Goal: Find specific page/section: Find specific page/section

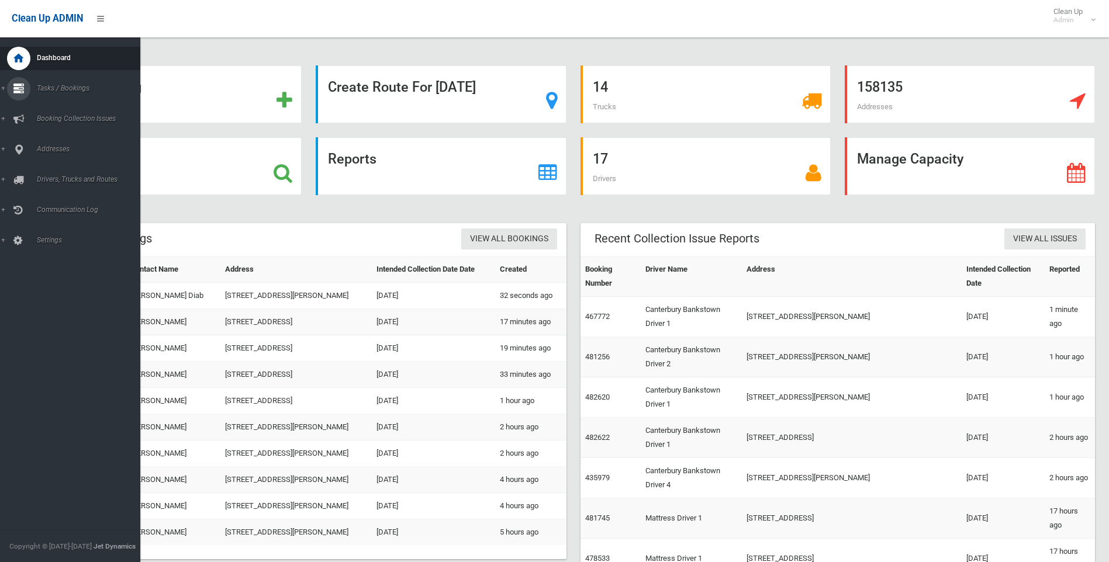
click at [15, 89] on icon at bounding box center [18, 88] width 11 height 23
click at [49, 172] on span "Search" at bounding box center [86, 174] width 106 height 8
click at [16, 152] on icon at bounding box center [18, 149] width 11 height 23
click at [37, 171] on span "All Addresses" at bounding box center [86, 169] width 106 height 8
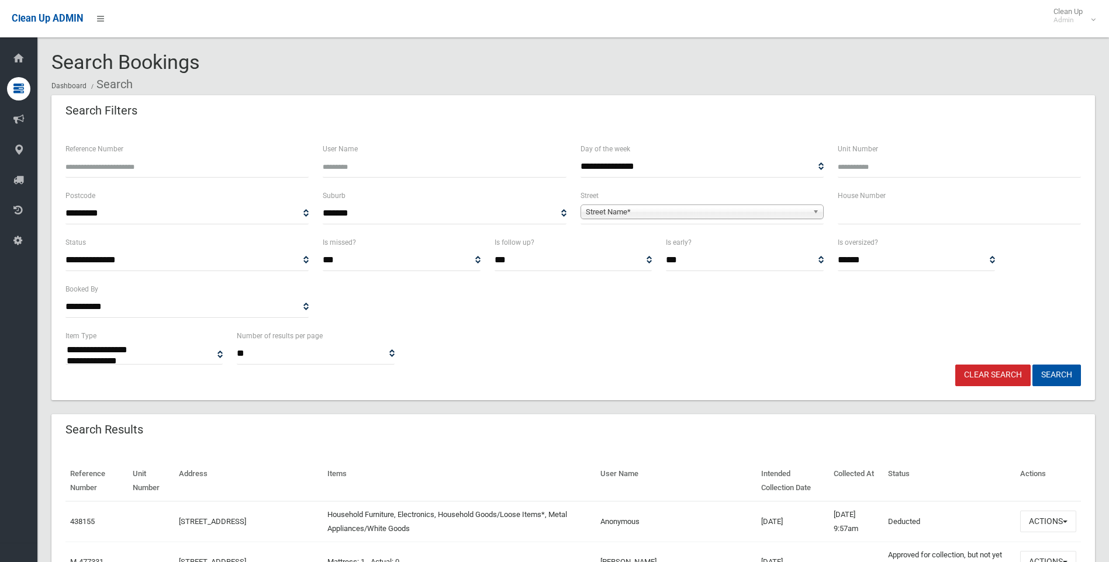
select select
